Goal: Task Accomplishment & Management: Use online tool/utility

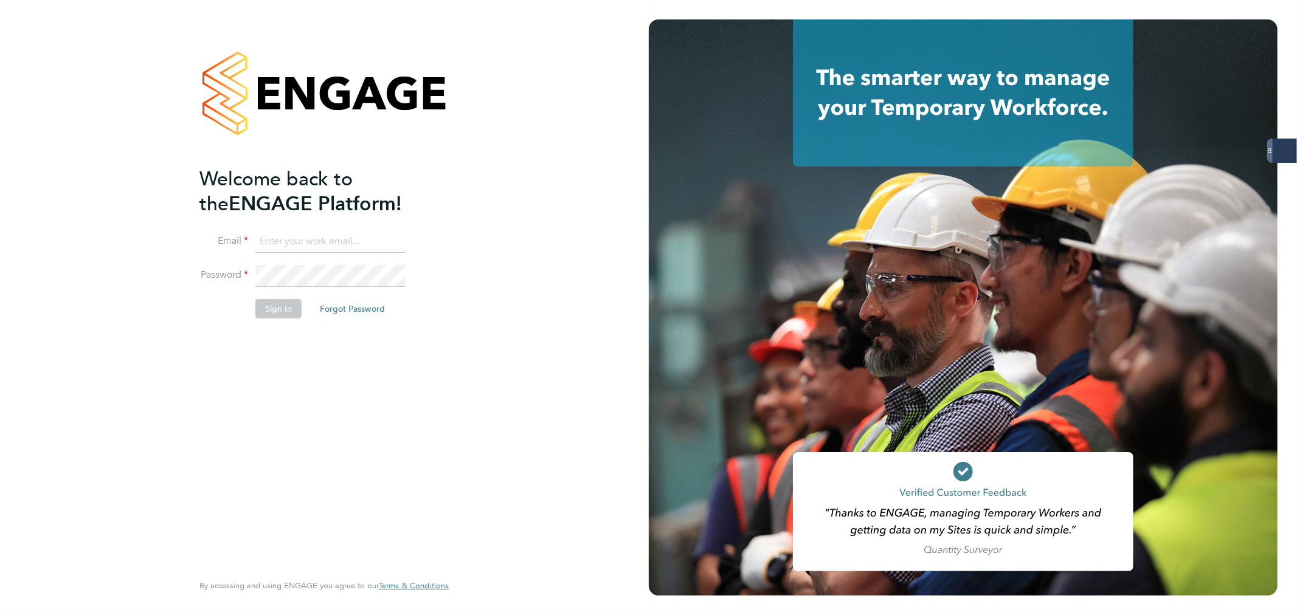
click at [328, 244] on input at bounding box center [330, 242] width 150 height 22
type input "probation@servicecare.org.uk"
click at [323, 260] on li "Email probation@servicecare.org.uk" at bounding box center [317, 248] width 237 height 34
click at [397, 275] on keeper-lock "Open Keeper Popup" at bounding box center [394, 276] width 15 height 15
click at [286, 321] on li "Sign In Forgot Password" at bounding box center [317, 315] width 237 height 32
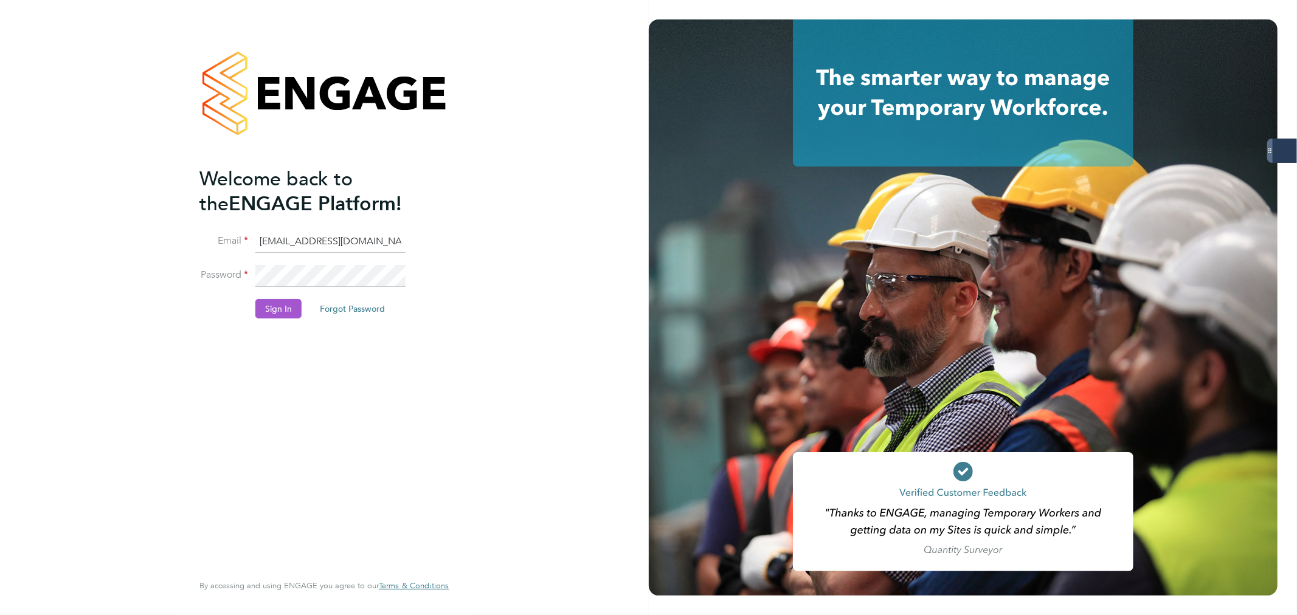
click at [284, 301] on button "Sign In" at bounding box center [278, 308] width 46 height 19
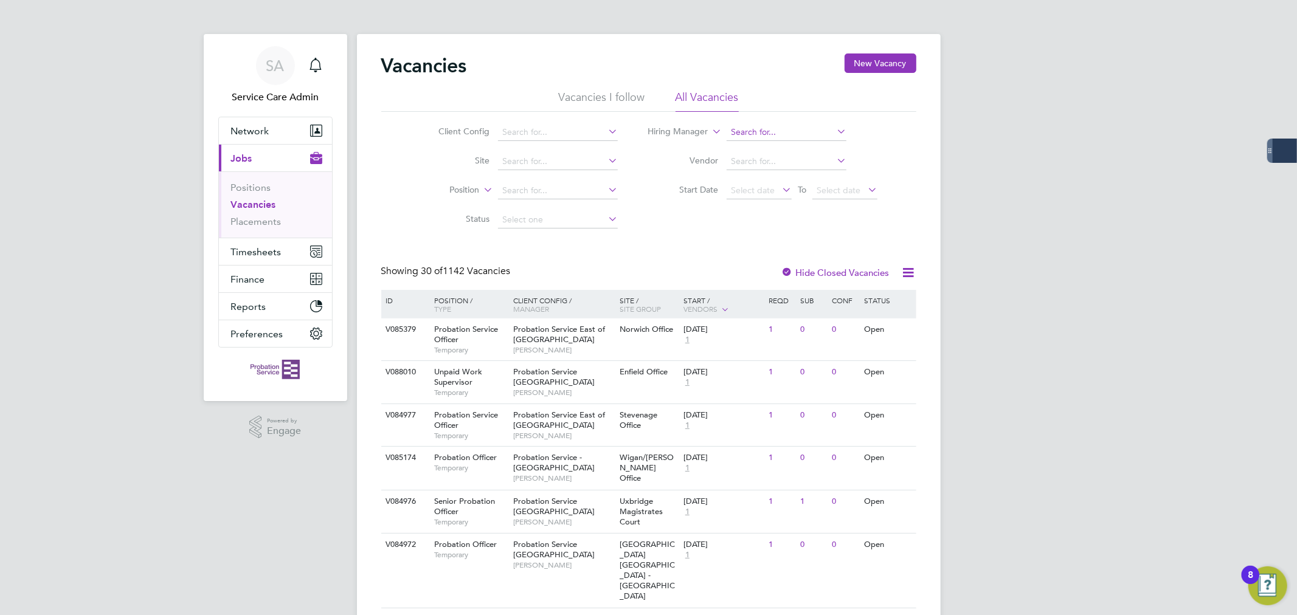
click at [756, 139] on input at bounding box center [787, 132] width 120 height 17
click at [804, 144] on b "Spanner" at bounding box center [820, 149] width 33 height 10
type input "[PERSON_NAME]"
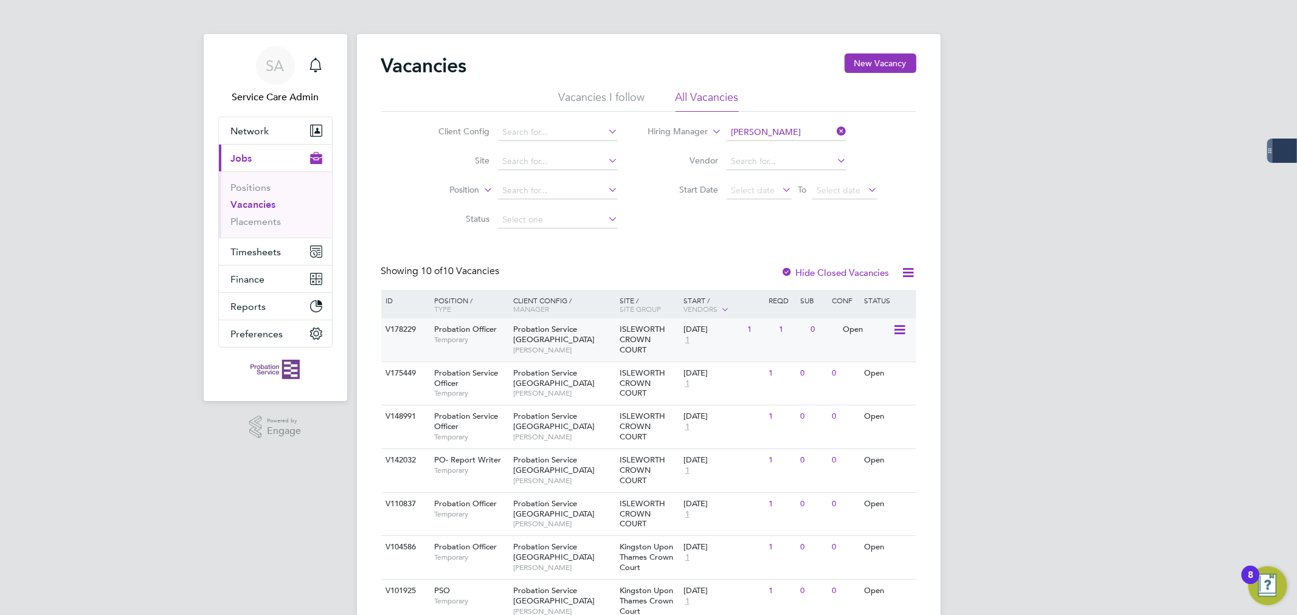
click at [618, 344] on div "ISLEWORTH CROWN COURT" at bounding box center [648, 340] width 64 height 43
drag, startPoint x: 848, startPoint y: 131, endPoint x: 835, endPoint y: 128, distance: 13.3
click at [844, 129] on li "Hiring Manager [PERSON_NAME]" at bounding box center [763, 132] width 260 height 29
click at [834, 131] on icon at bounding box center [834, 131] width 0 height 17
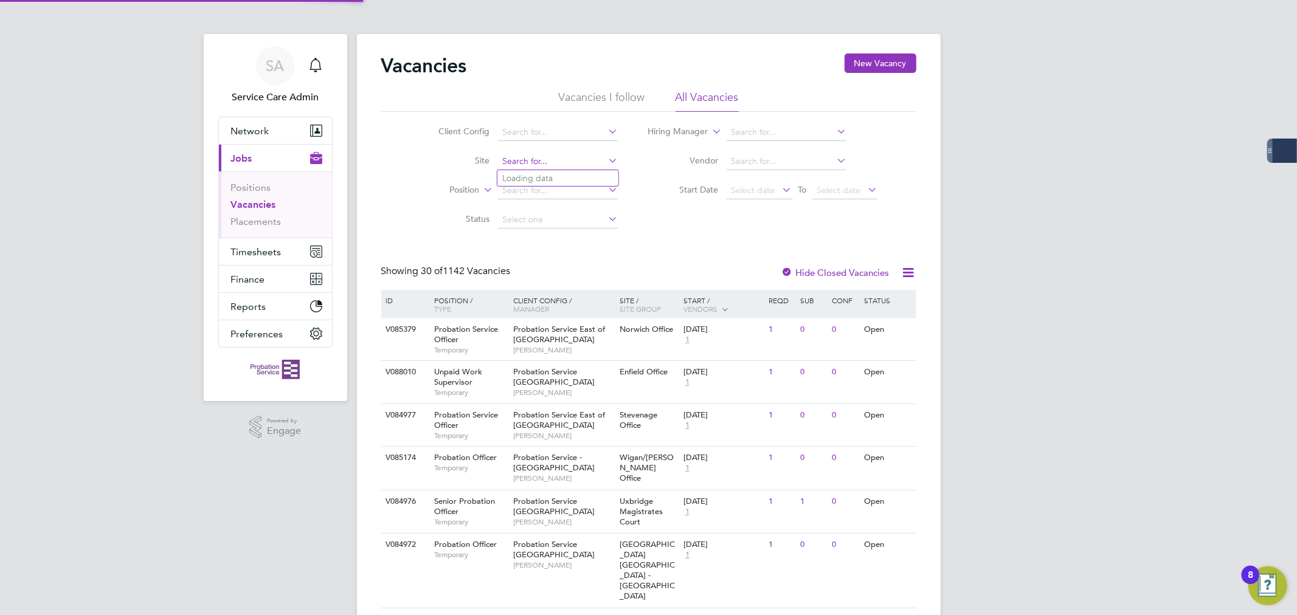
click at [516, 162] on input at bounding box center [558, 161] width 120 height 17
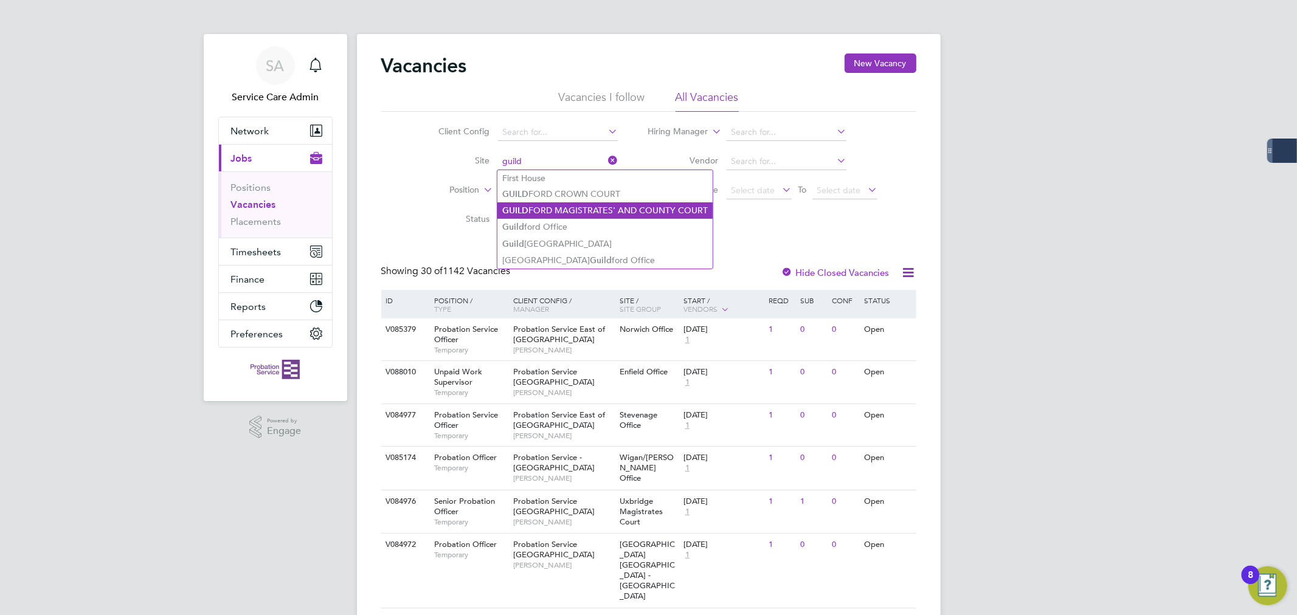
click at [618, 205] on li "GUILD FORD MAGISTRATES' AND COUNTY COURT" at bounding box center [604, 210] width 215 height 16
type input "GUILDFORD MAGISTRATES' AND COUNTY COURT"
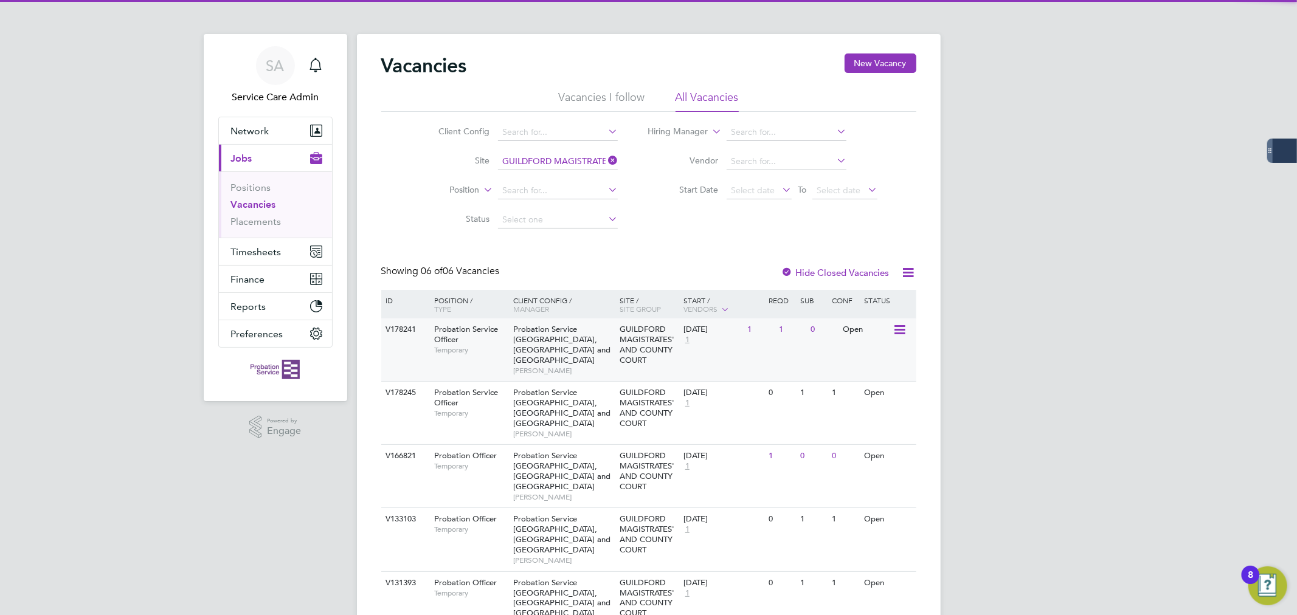
click at [598, 362] on div "V178241 Probation Service Officer Temporary Probation Service [GEOGRAPHIC_DATA]…" at bounding box center [648, 350] width 535 height 63
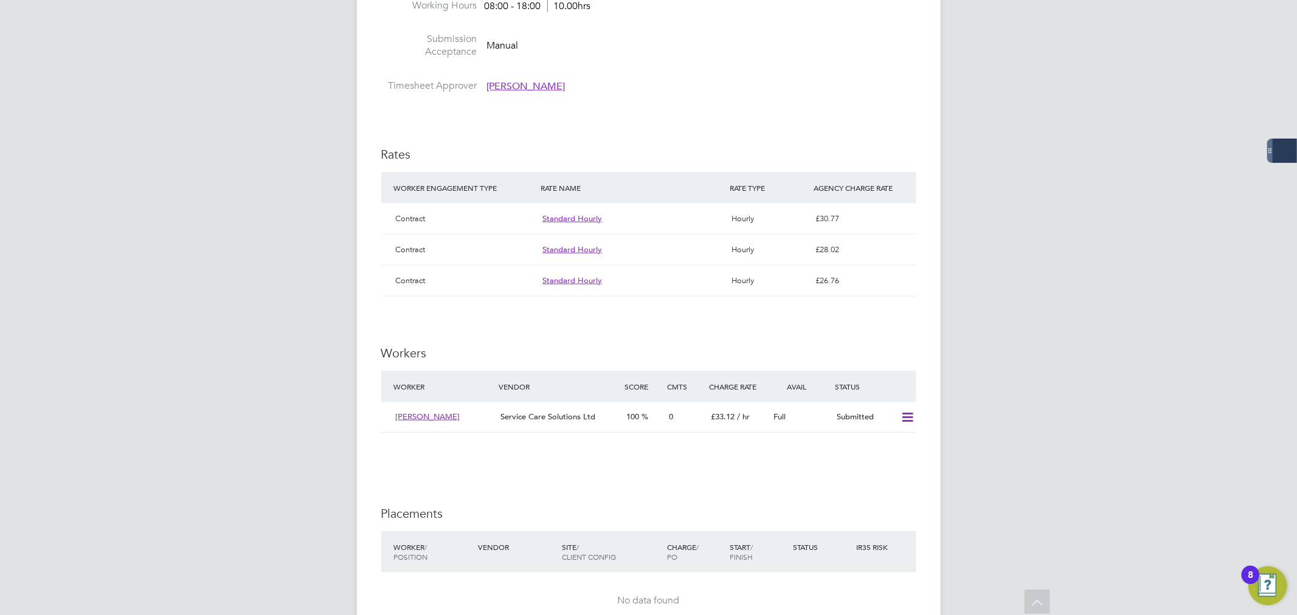
scroll to position [1080, 0]
click at [910, 415] on icon at bounding box center [907, 415] width 15 height 10
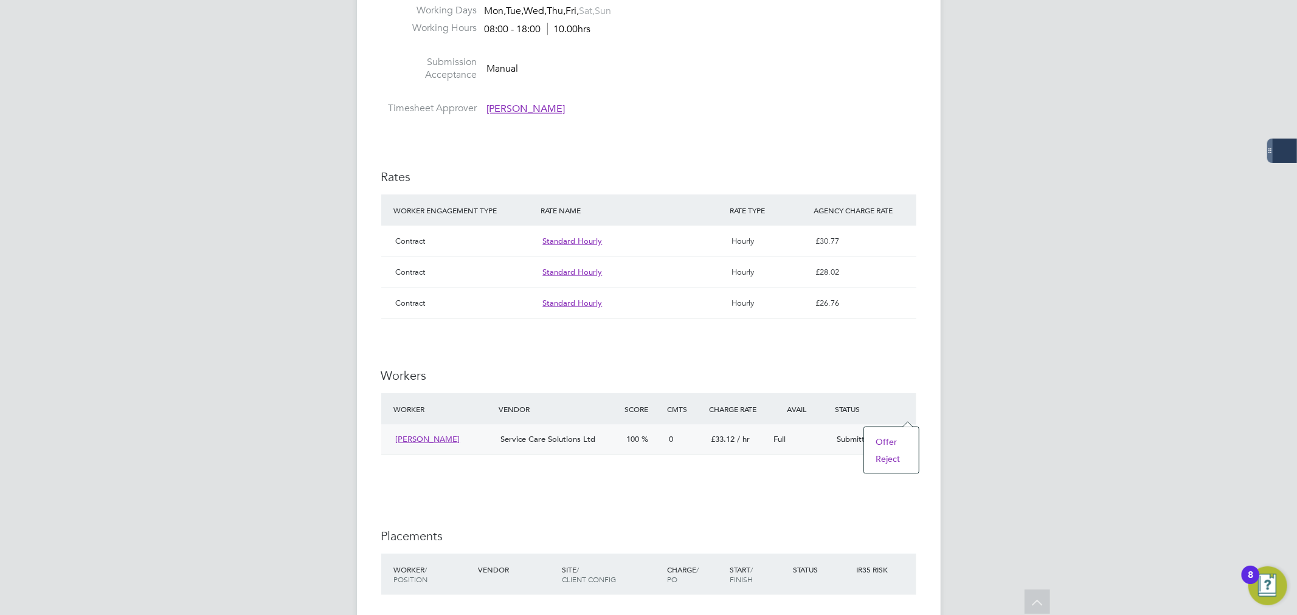
click at [892, 439] on li "Offer" at bounding box center [891, 441] width 43 height 17
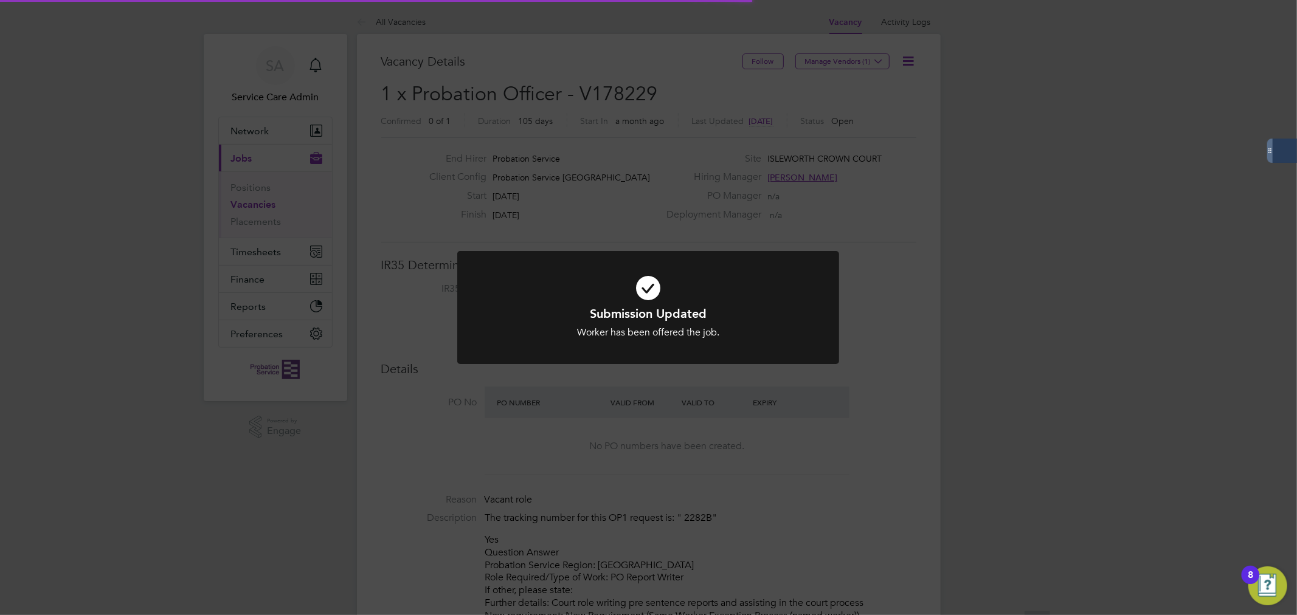
scroll to position [21, 190]
click at [596, 229] on div "Submission Updated Worker has been offered the job. Cancel Okay" at bounding box center [648, 307] width 1297 height 615
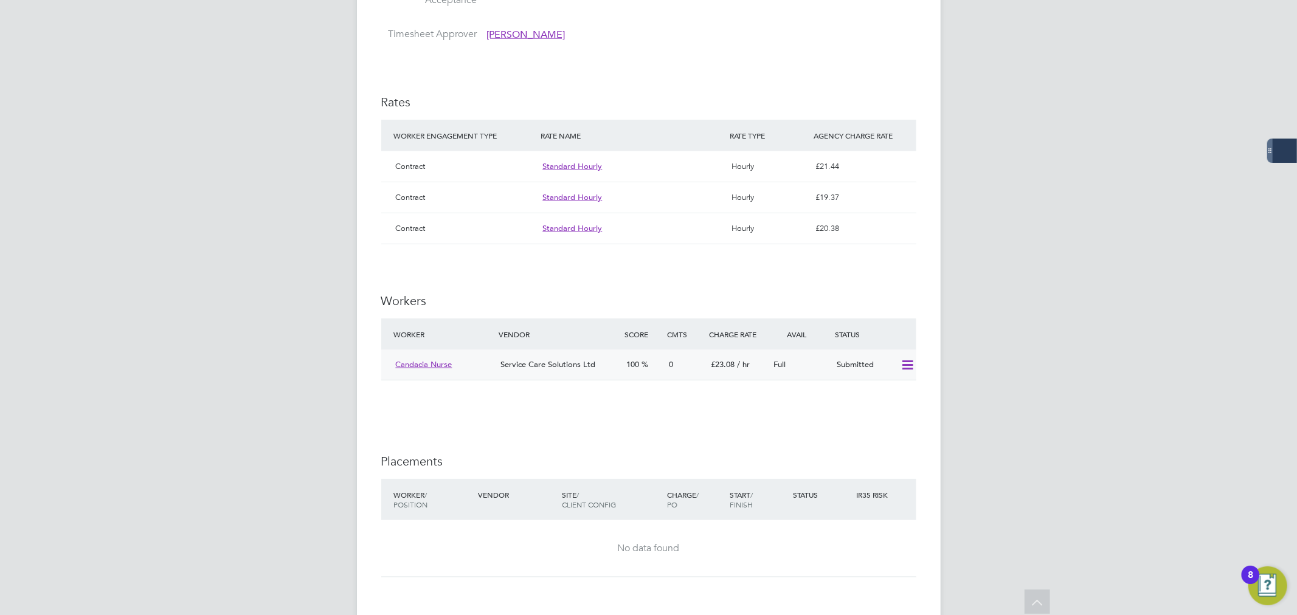
click at [906, 361] on icon at bounding box center [907, 366] width 15 height 10
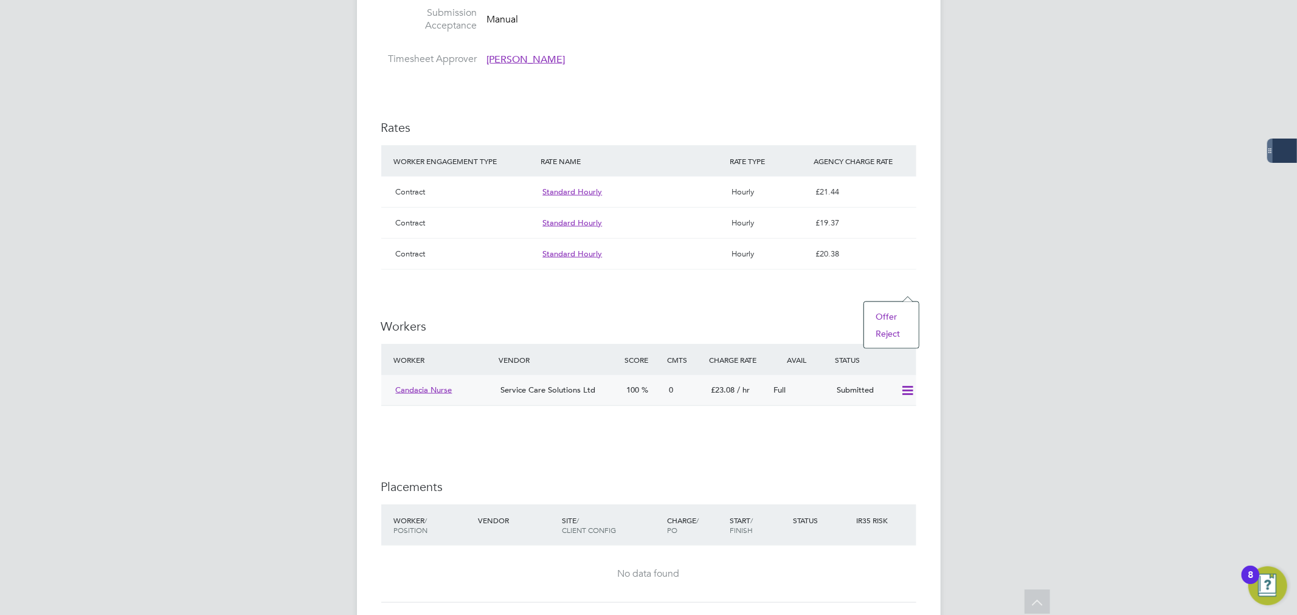
click at [886, 313] on li "Offer" at bounding box center [891, 316] width 43 height 17
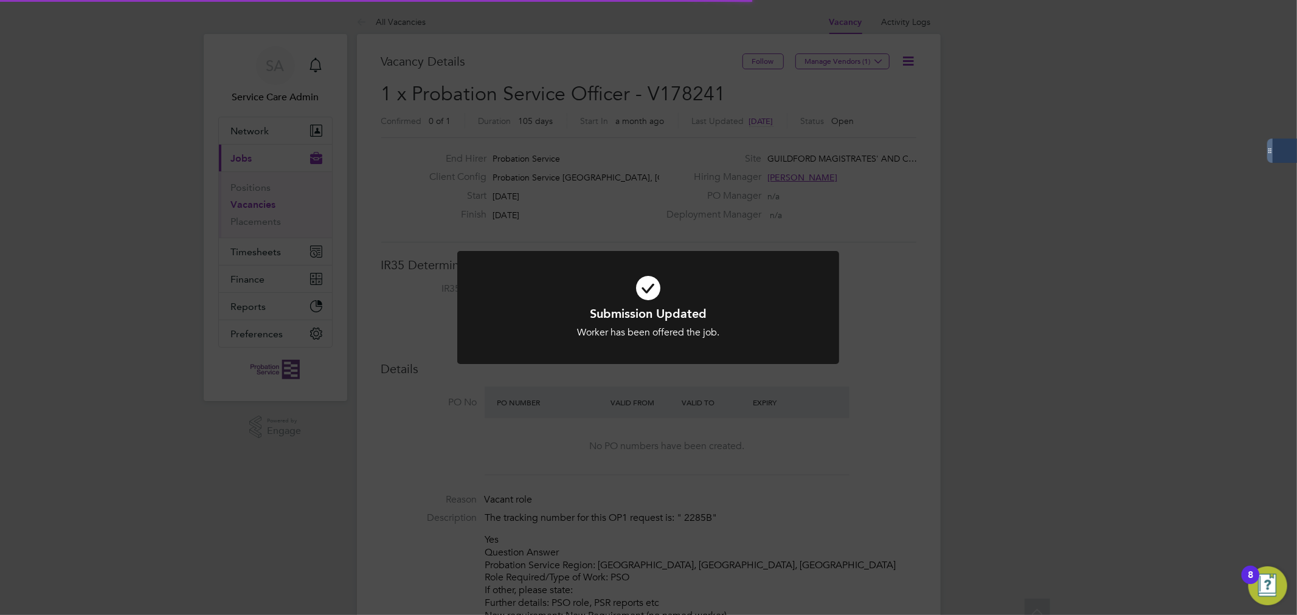
scroll to position [21, 190]
drag, startPoint x: 877, startPoint y: 257, endPoint x: 878, endPoint y: 263, distance: 6.1
click at [878, 258] on div "Submission Updated Worker has been offered the job. Cancel Okay" at bounding box center [648, 307] width 1297 height 615
